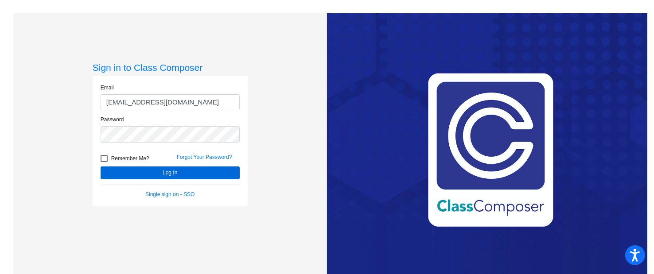
type input "[EMAIL_ADDRESS][DOMAIN_NAME]"
click at [161, 174] on button "Log In" at bounding box center [170, 172] width 139 height 13
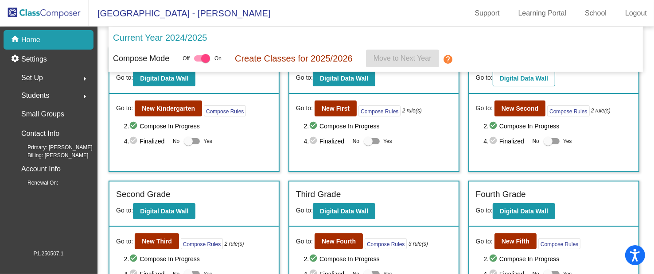
scroll to position [31, 0]
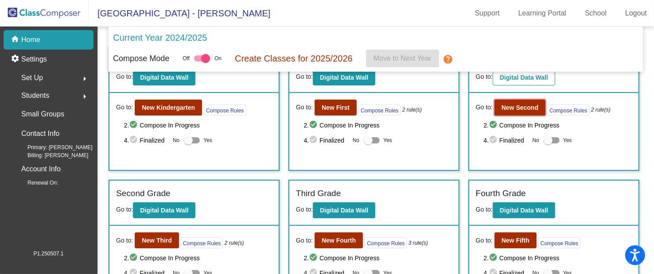
click at [509, 105] on b "New Second" at bounding box center [519, 107] width 37 height 7
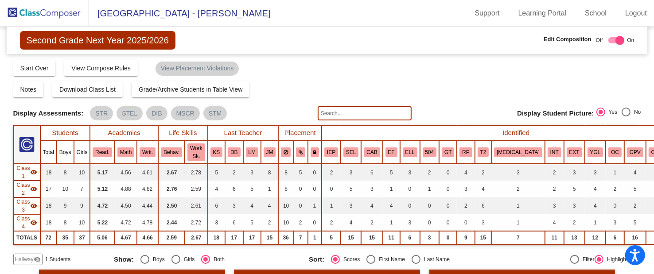
click at [333, 110] on input "text" at bounding box center [364, 113] width 94 height 14
type input "f"
type input "grace"
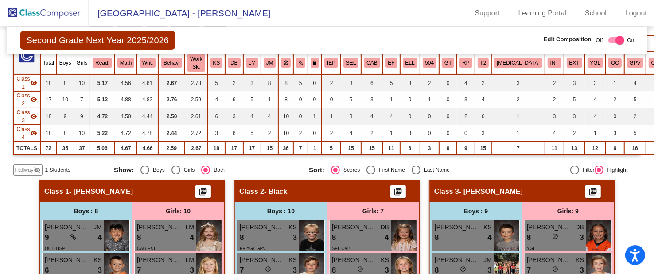
scroll to position [98, 0]
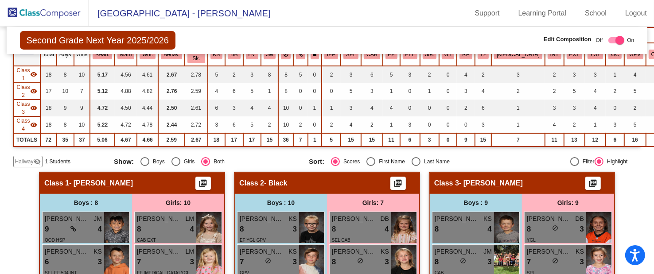
click at [23, 162] on span "Hallway" at bounding box center [24, 162] width 19 height 8
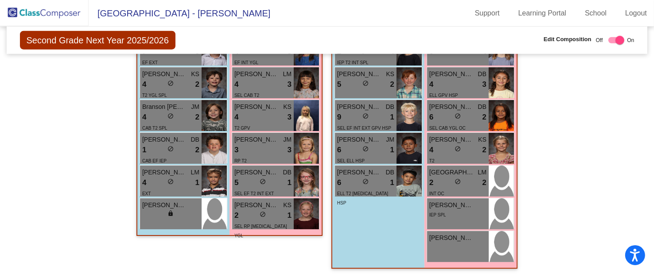
scroll to position [0, 0]
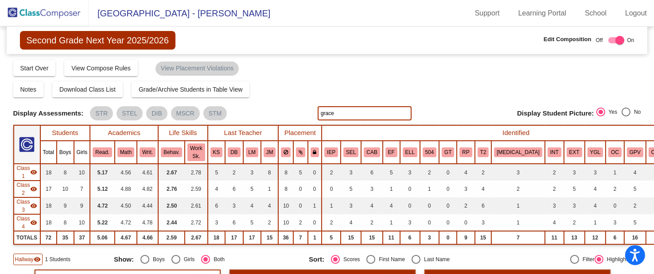
click at [53, 14] on img at bounding box center [44, 13] width 89 height 26
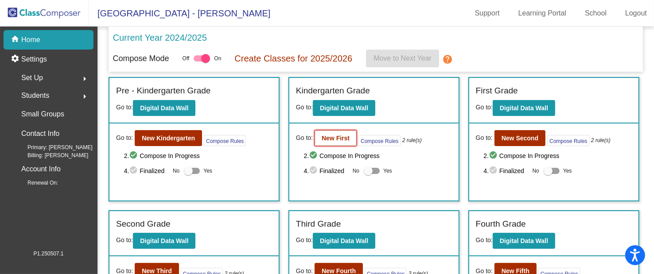
click at [332, 138] on b "New First" at bounding box center [335, 138] width 28 height 7
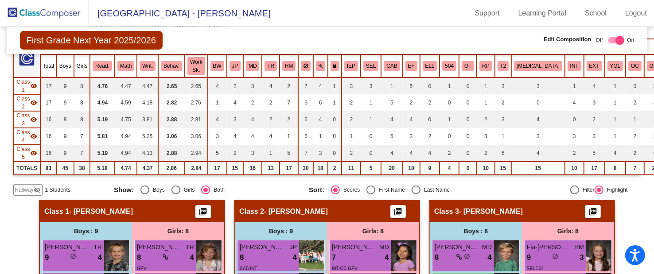
scroll to position [88, 0]
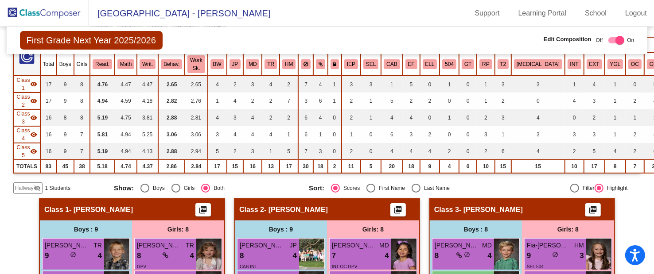
click at [48, 186] on span "1 Students" at bounding box center [57, 188] width 25 height 8
click at [31, 185] on span "Hallway" at bounding box center [24, 188] width 19 height 8
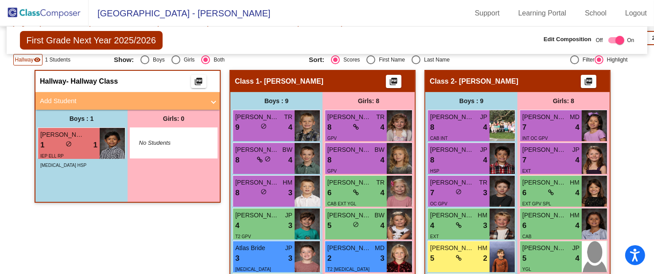
scroll to position [0, 0]
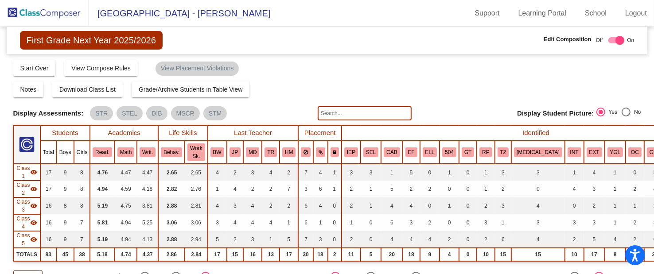
click at [371, 110] on input "text" at bounding box center [364, 113] width 94 height 14
type input "romy"
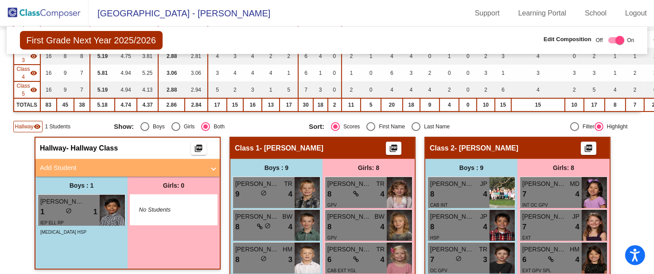
scroll to position [149, 0]
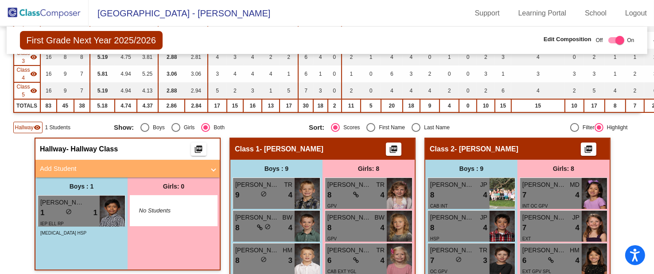
click at [27, 125] on span "Hallway" at bounding box center [24, 128] width 19 height 8
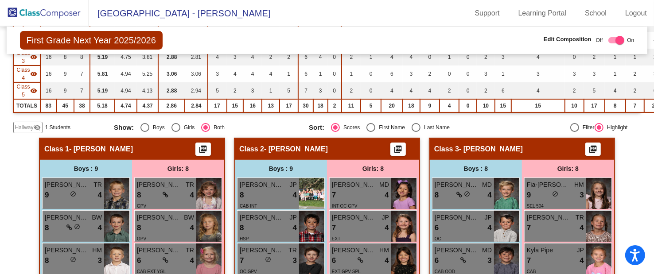
click at [11, 116] on mat-sidenav-content "First Grade Next Year 2025/2026 Edit Composition Off On Incoming Digital Data W…" at bounding box center [327, 151] width 654 height 248
click at [21, 124] on span "Hallway" at bounding box center [24, 128] width 19 height 8
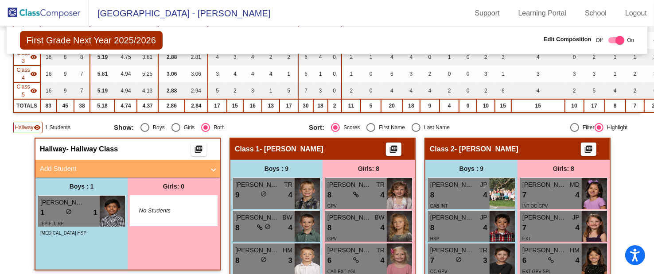
click at [81, 166] on mat-panel-title "Add Student" at bounding box center [122, 169] width 165 height 10
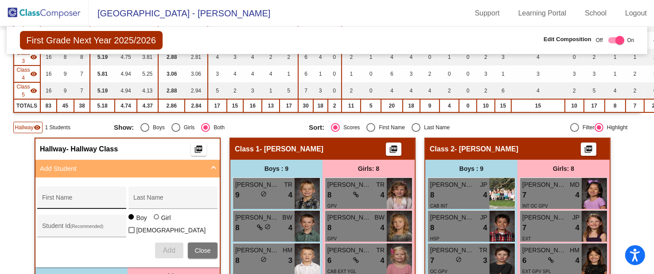
click at [96, 197] on input "First Name" at bounding box center [82, 200] width 80 height 7
type input "Romy"
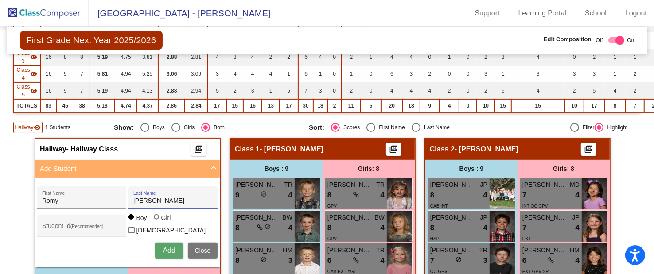
type input "[PERSON_NAME]"
click at [154, 220] on div at bounding box center [156, 216] width 5 height 5
click at [157, 221] on input "Girl" at bounding box center [157, 221] width 0 height 0
radio input "true"
click at [81, 227] on input "Student Id (Recommended)" at bounding box center [82, 229] width 80 height 7
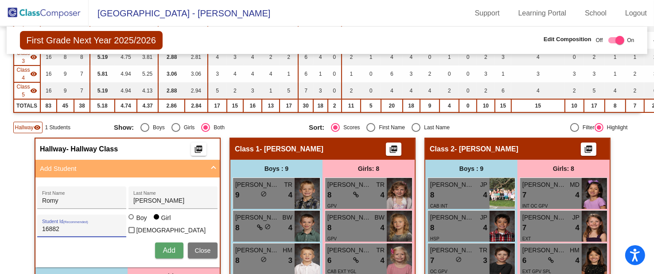
type input "16882"
click at [168, 248] on span "Add" at bounding box center [168, 251] width 12 height 8
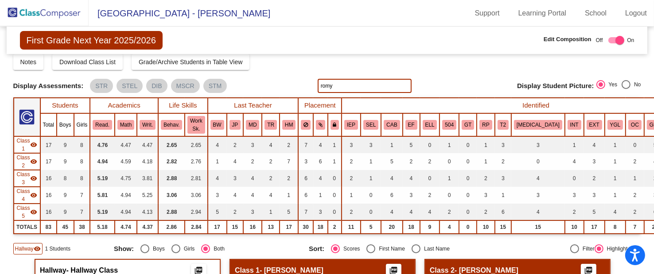
scroll to position [0, 0]
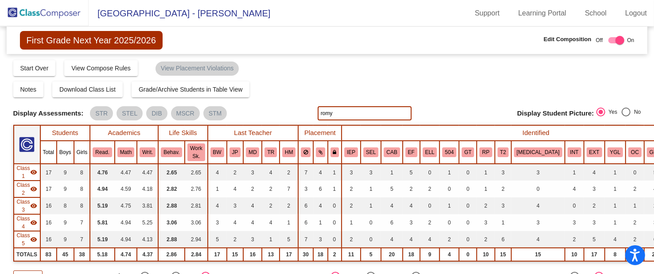
click at [35, 11] on img at bounding box center [44, 13] width 89 height 26
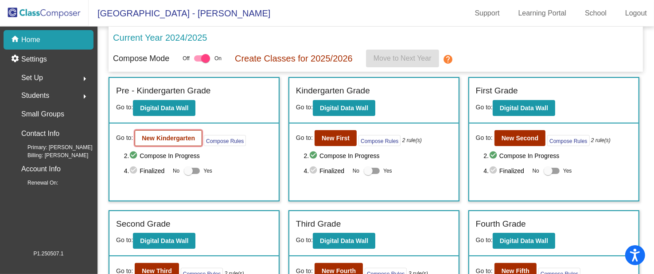
click at [173, 135] on b "New Kindergarten" at bounding box center [168, 138] width 53 height 7
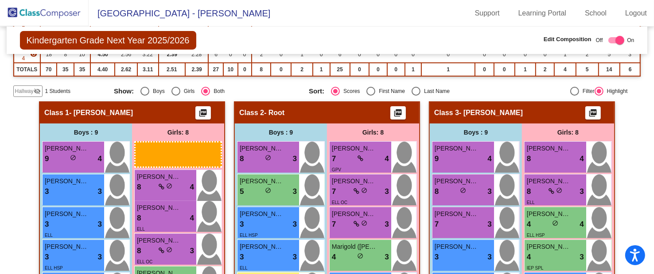
scroll to position [164, 0]
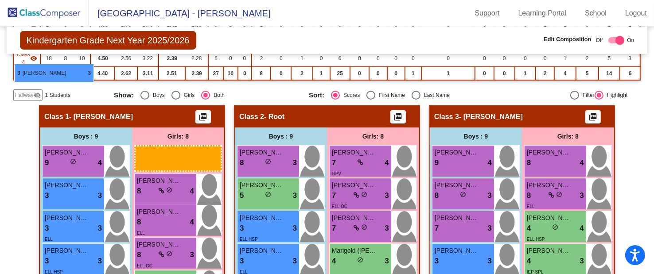
drag, startPoint x: 353, startPoint y: 255, endPoint x: 14, endPoint y: 64, distance: 389.4
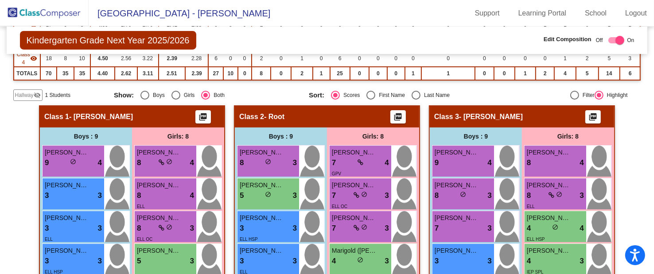
click at [29, 91] on span "Hallway" at bounding box center [24, 95] width 19 height 8
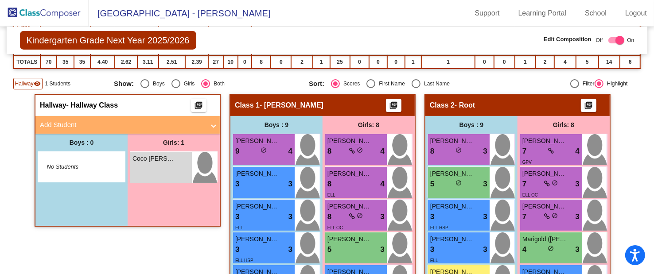
scroll to position [182, 0]
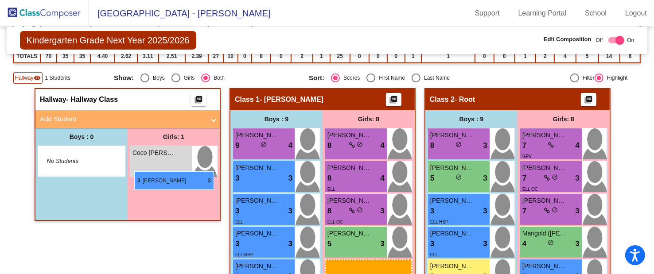
drag, startPoint x: 553, startPoint y: 250, endPoint x: 134, endPoint y: 171, distance: 426.6
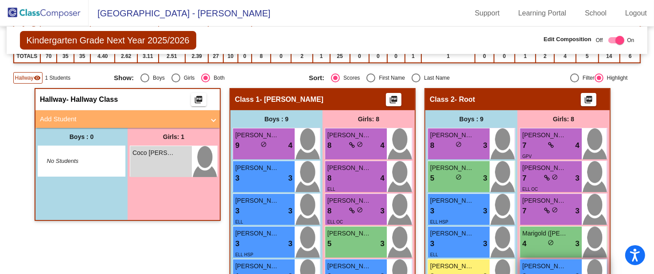
click at [533, 271] on div "3 lock do_not_disturb_alt 3" at bounding box center [550, 277] width 57 height 12
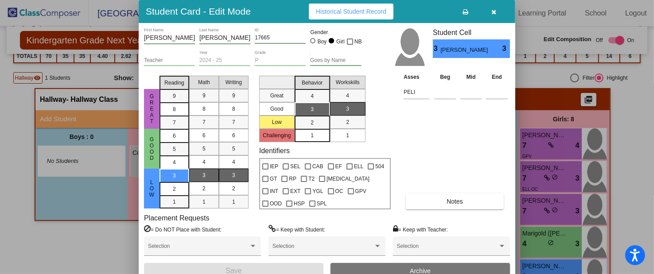
click at [494, 12] on icon "button" at bounding box center [493, 12] width 5 height 6
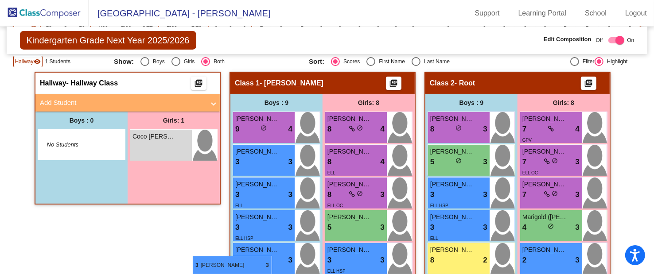
scroll to position [198, 0]
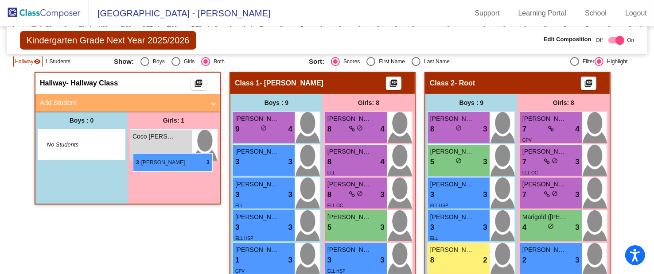
drag, startPoint x: 549, startPoint y: 244, endPoint x: 133, endPoint y: 153, distance: 425.6
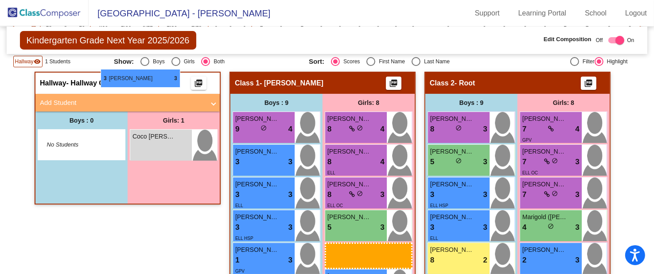
drag, startPoint x: 558, startPoint y: 229, endPoint x: 101, endPoint y: 69, distance: 484.9
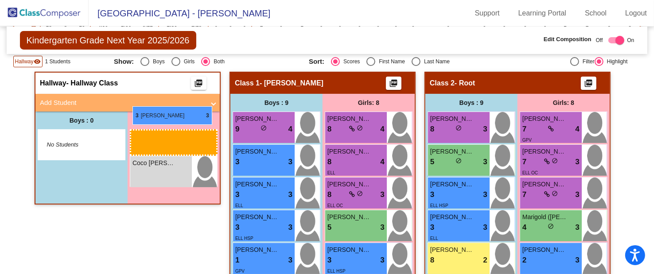
drag, startPoint x: 557, startPoint y: 233, endPoint x: 132, endPoint y: 106, distance: 442.7
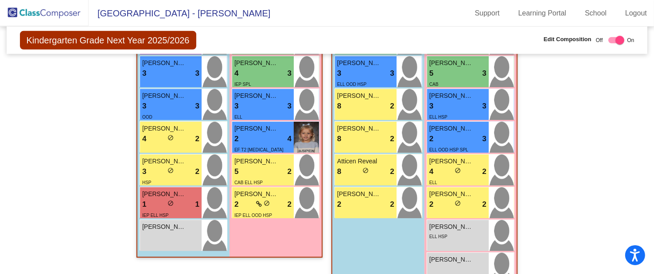
scroll to position [702, 0]
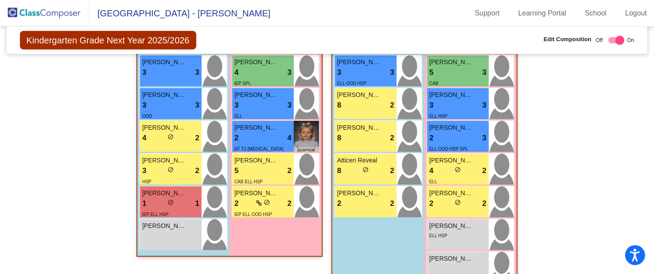
drag, startPoint x: 561, startPoint y: 158, endPoint x: 577, endPoint y: 152, distance: 17.8
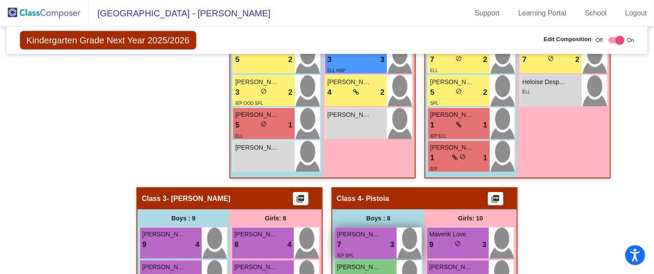
scroll to position [538, 0]
